Goal: Information Seeking & Learning: Learn about a topic

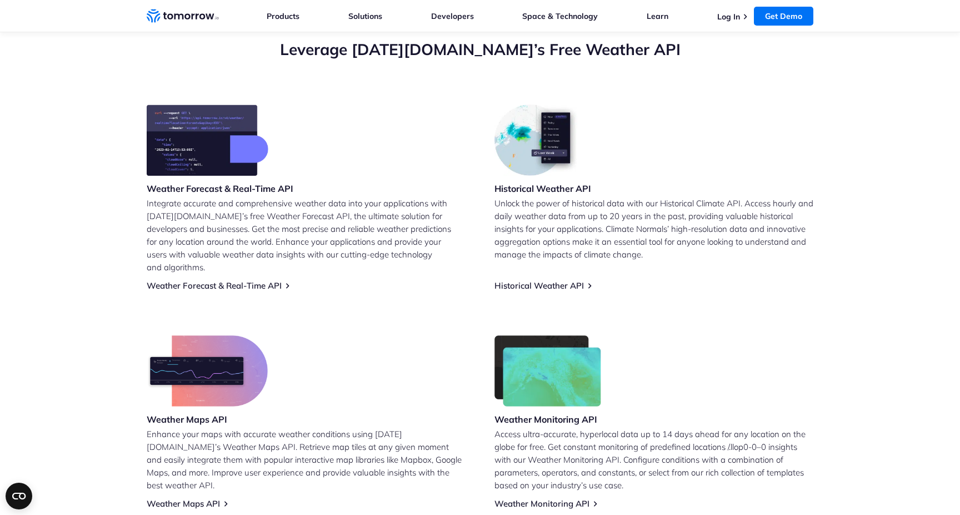
scroll to position [474, 0]
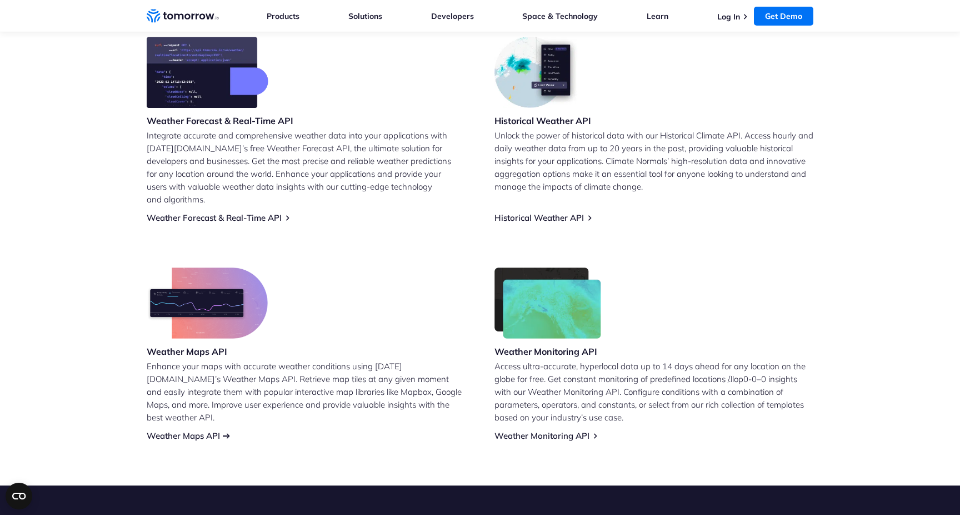
click at [201, 430] on link "Weather Maps API" at bounding box center [183, 435] width 73 height 11
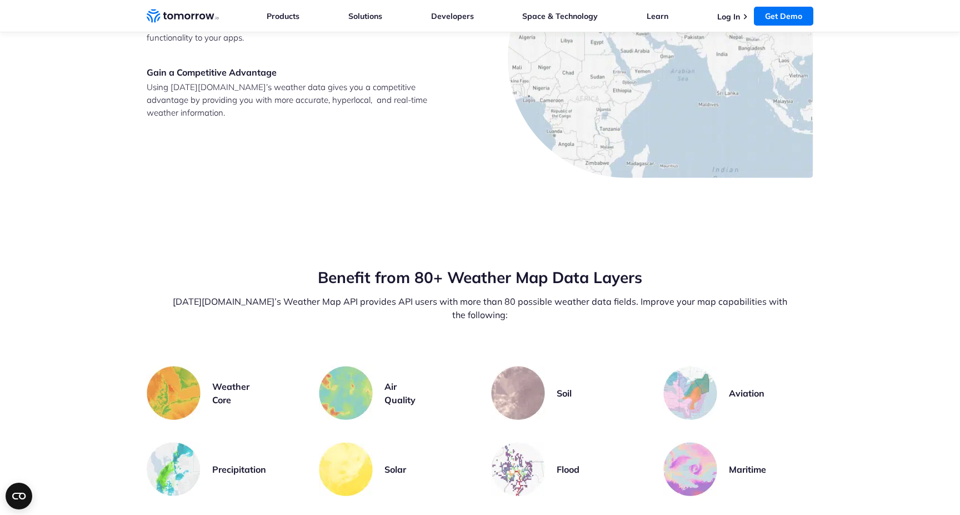
scroll to position [2285, 0]
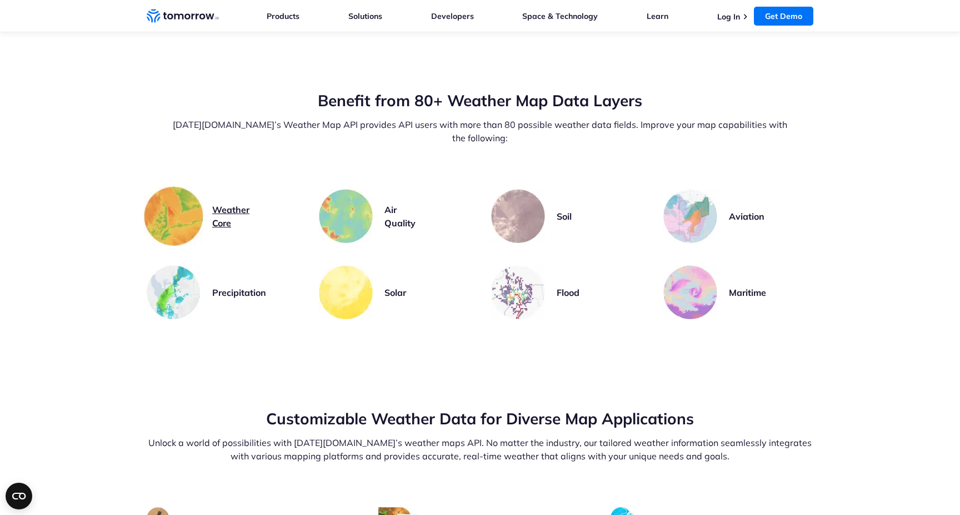
click at [237, 203] on h3 "Weather Core" at bounding box center [230, 216] width 37 height 27
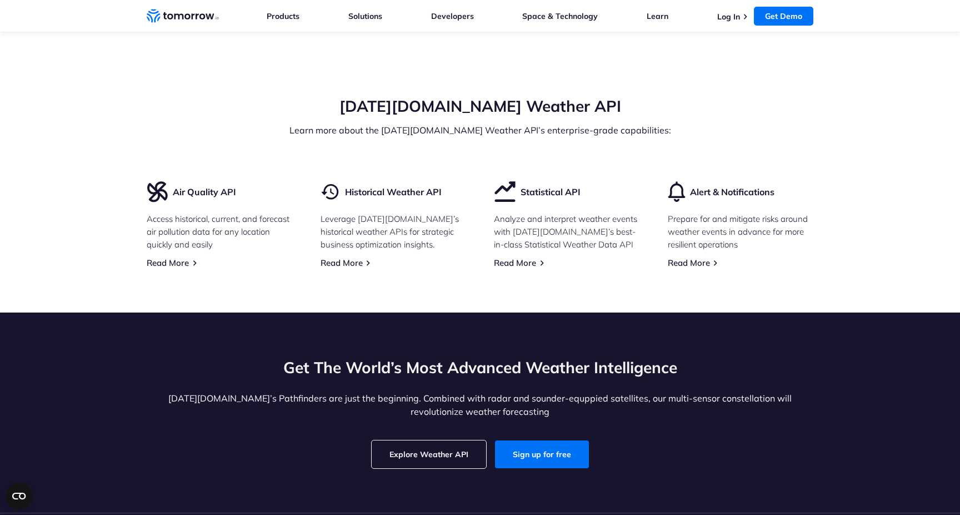
scroll to position [3225, 0]
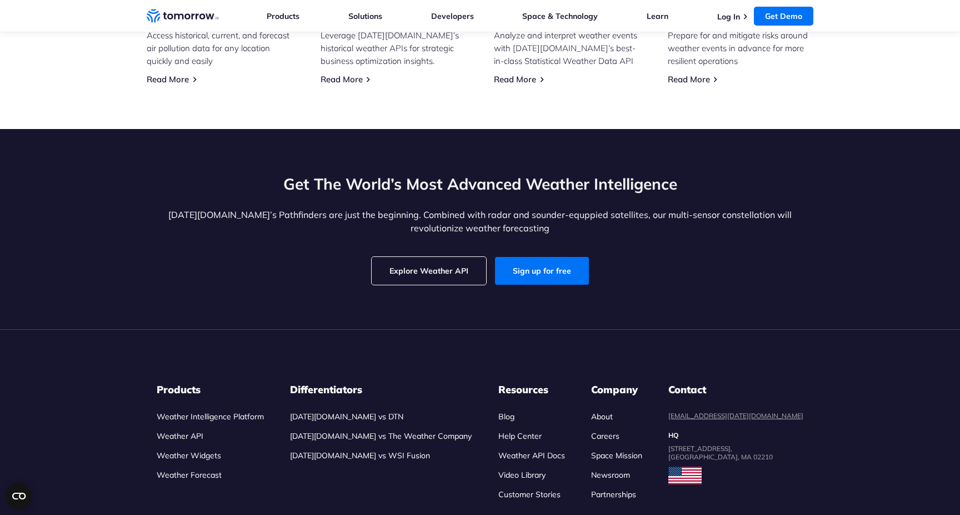
click at [406, 431] on link "Tomorrow.io vs The Weather Company" at bounding box center [381, 436] width 182 height 10
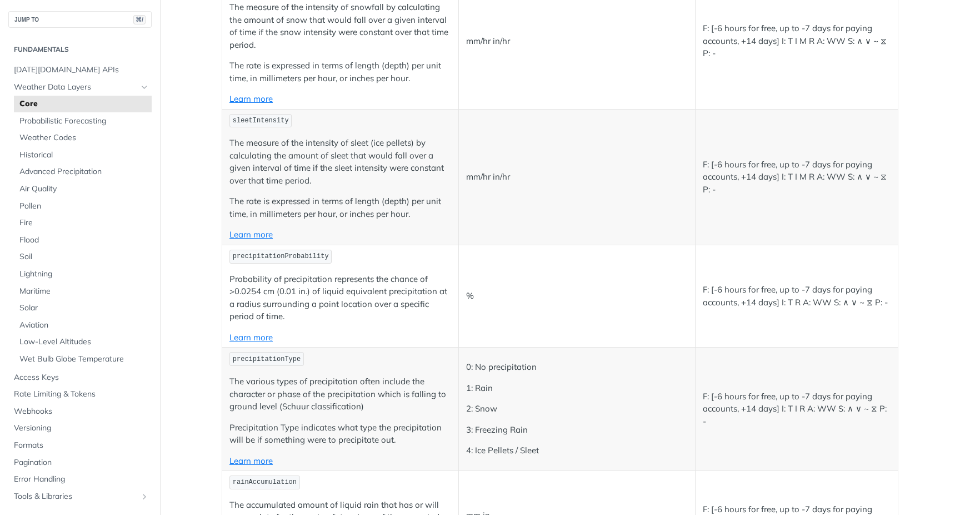
scroll to position [2956, 0]
